Goal: Task Accomplishment & Management: Manage account settings

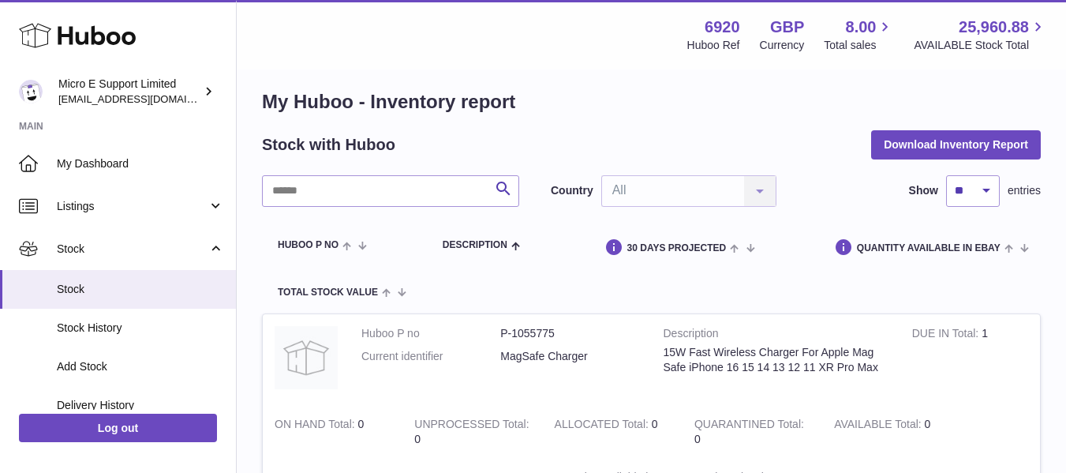
click at [416, 46] on div "Menu Huboo 6920 Huboo Ref GBP Currency 8.00 Total sales 25,960.88 AVAILABLE Sto…" at bounding box center [651, 35] width 791 height 36
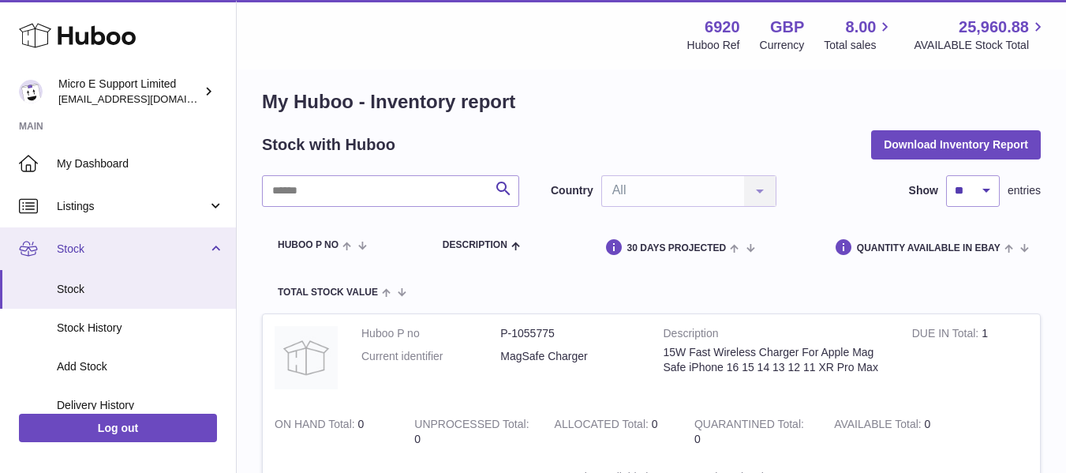
click at [192, 246] on span "Stock" at bounding box center [132, 248] width 151 height 15
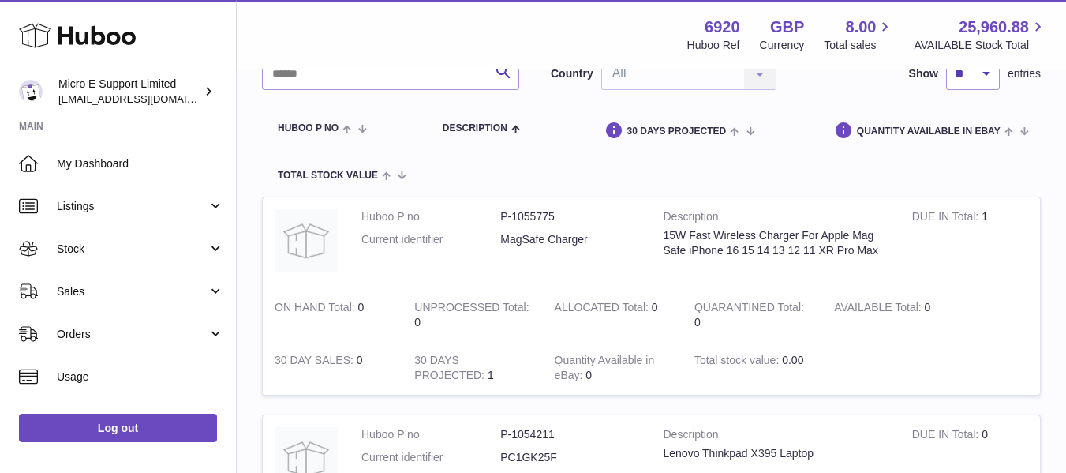
scroll to position [132, 0]
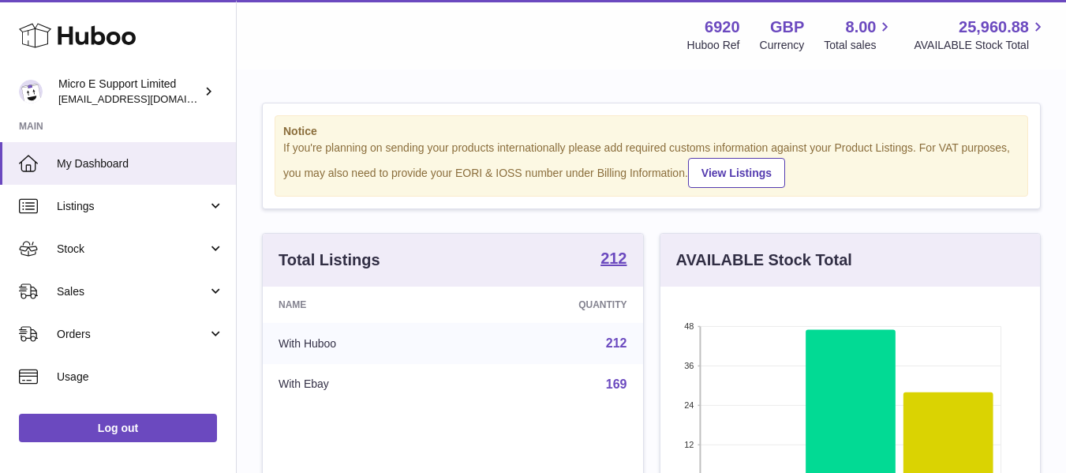
scroll to position [246, 379]
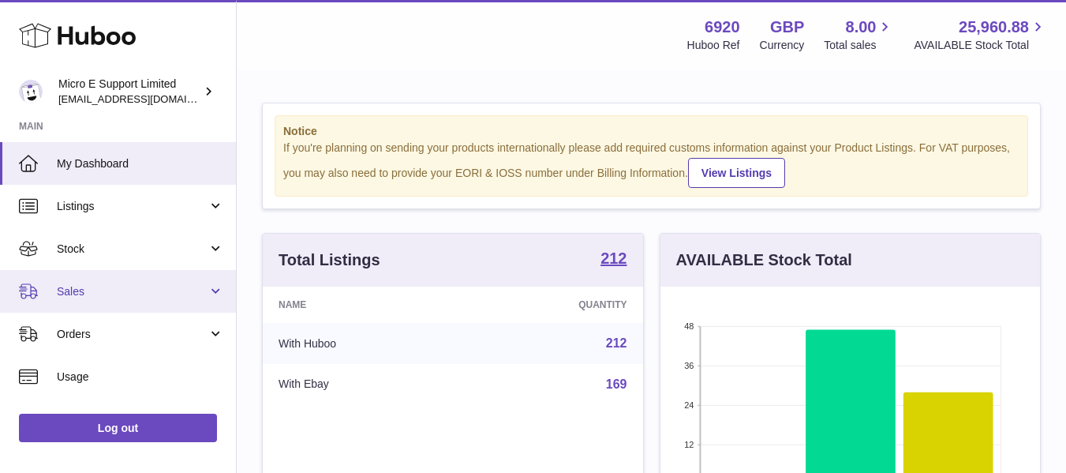
click at [152, 307] on link "Sales" at bounding box center [118, 291] width 236 height 43
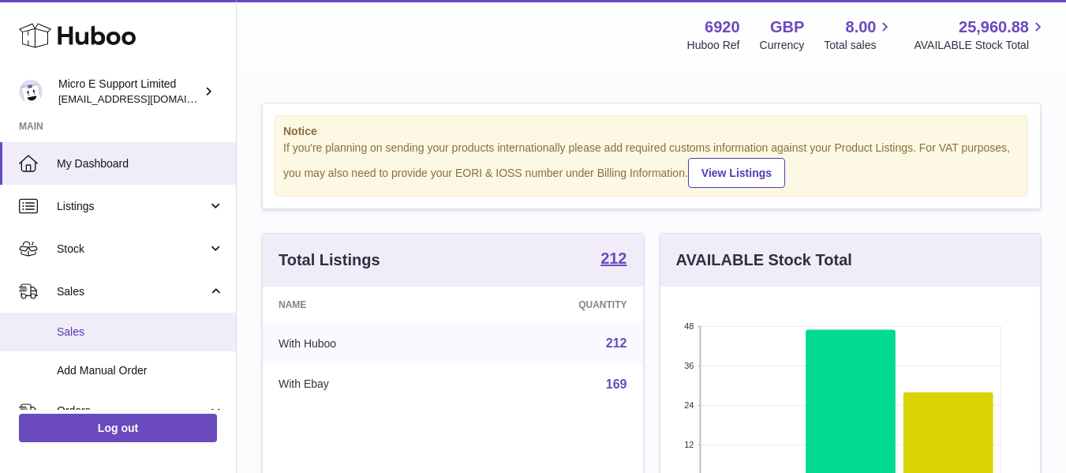
click at [95, 338] on span "Sales" at bounding box center [140, 331] width 167 height 15
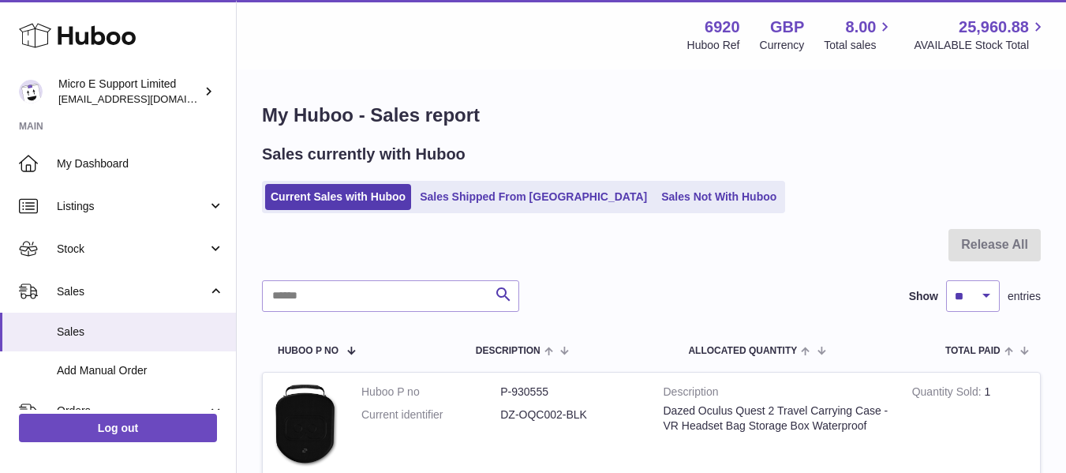
click at [95, 338] on span "Sales" at bounding box center [140, 331] width 167 height 15
click at [813, 234] on div at bounding box center [651, 254] width 779 height 51
click at [761, 190] on div "Current Sales with Huboo Sales Shipped From Huboo Sales Not With Huboo" at bounding box center [651, 197] width 779 height 32
